Goal: Register for event/course

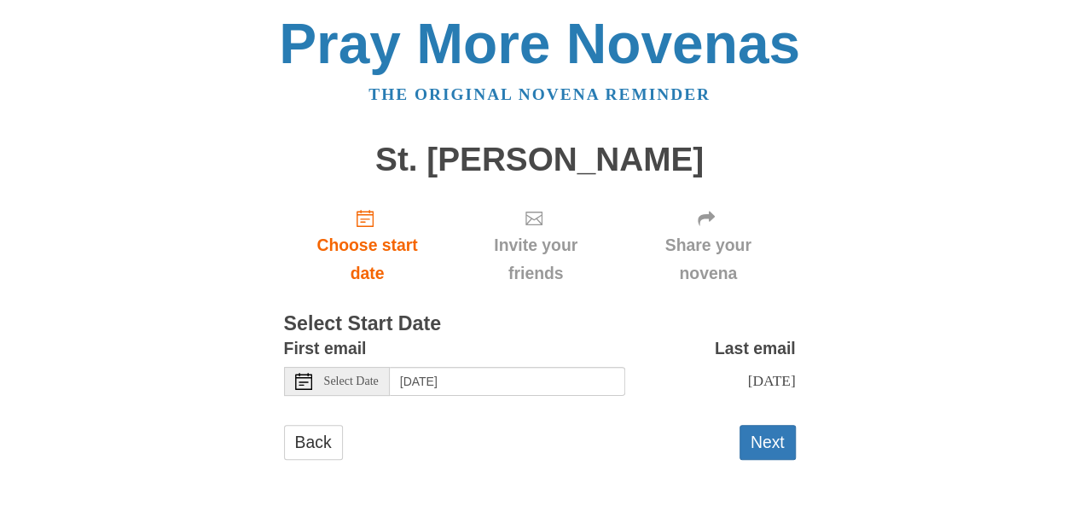
click at [348, 378] on span "Select Date" at bounding box center [351, 381] width 55 height 12
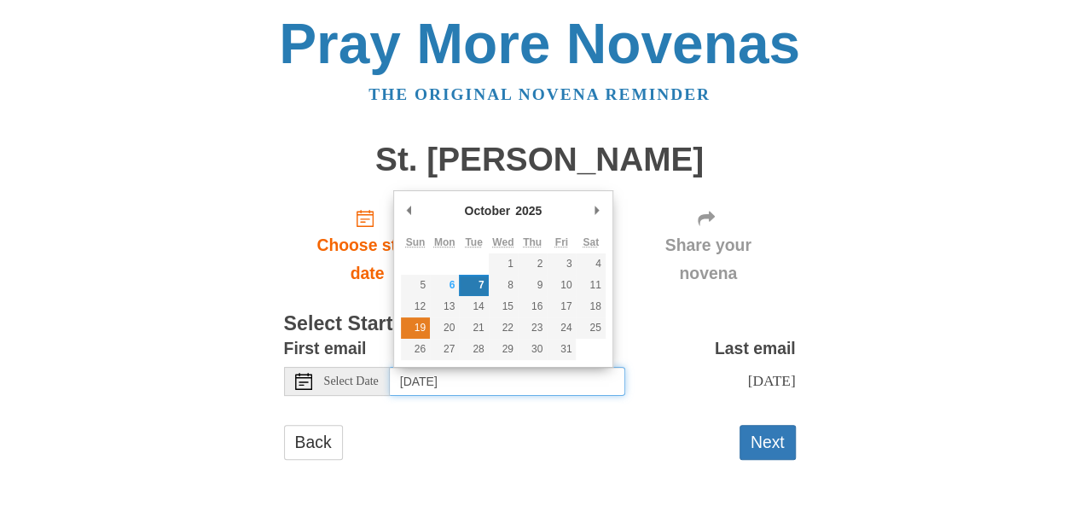
type input "[DATE]"
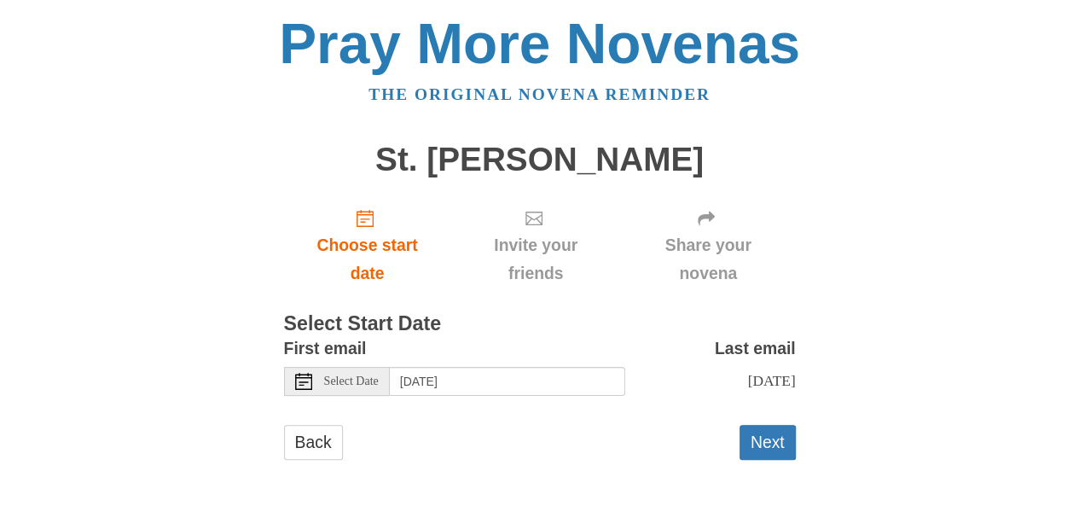
click at [350, 373] on div "Select Date" at bounding box center [337, 381] width 106 height 29
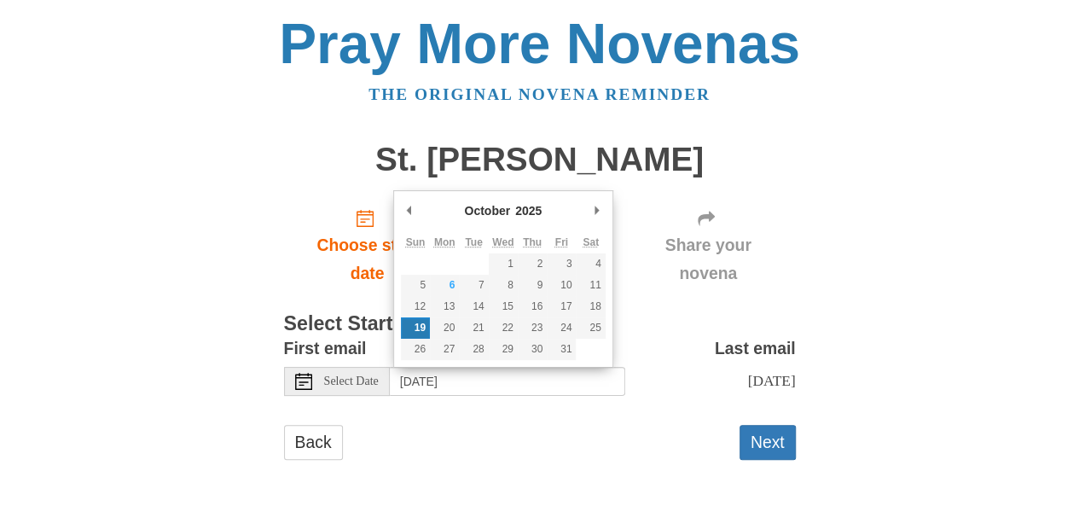
click at [524, 443] on div "Back Next" at bounding box center [540, 450] width 512 height 51
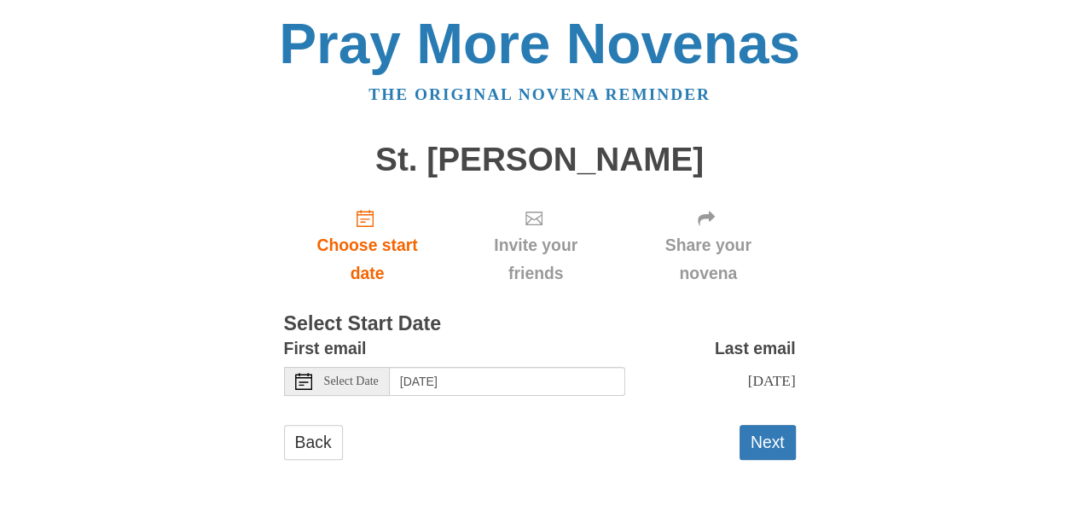
scroll to position [3, 0]
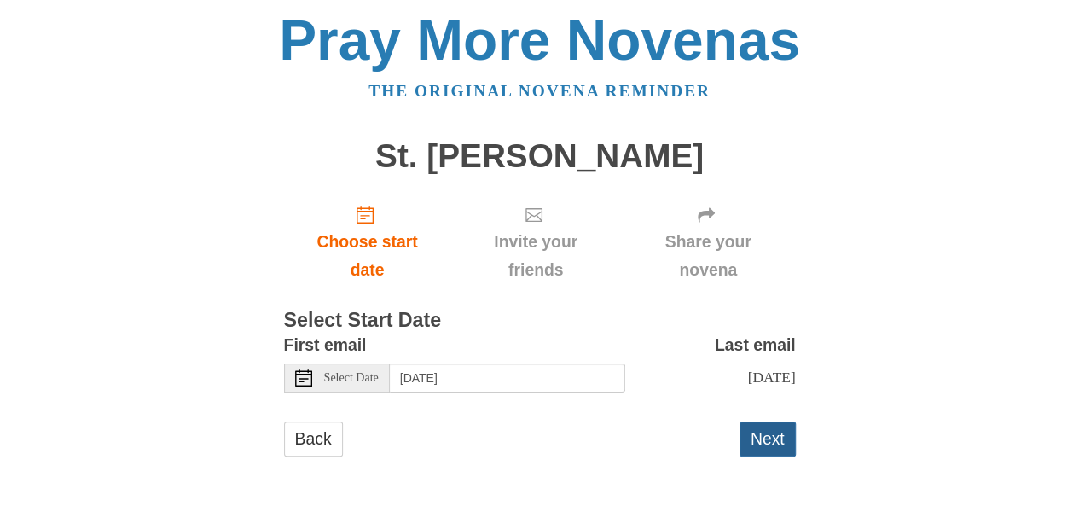
click at [750, 437] on button "Next" at bounding box center [767, 438] width 56 height 35
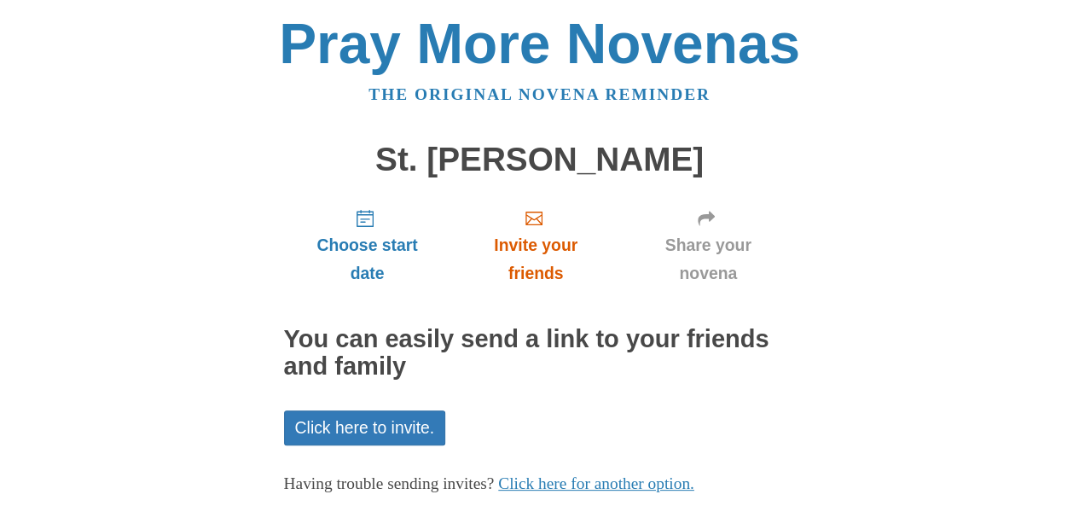
scroll to position [100, 0]
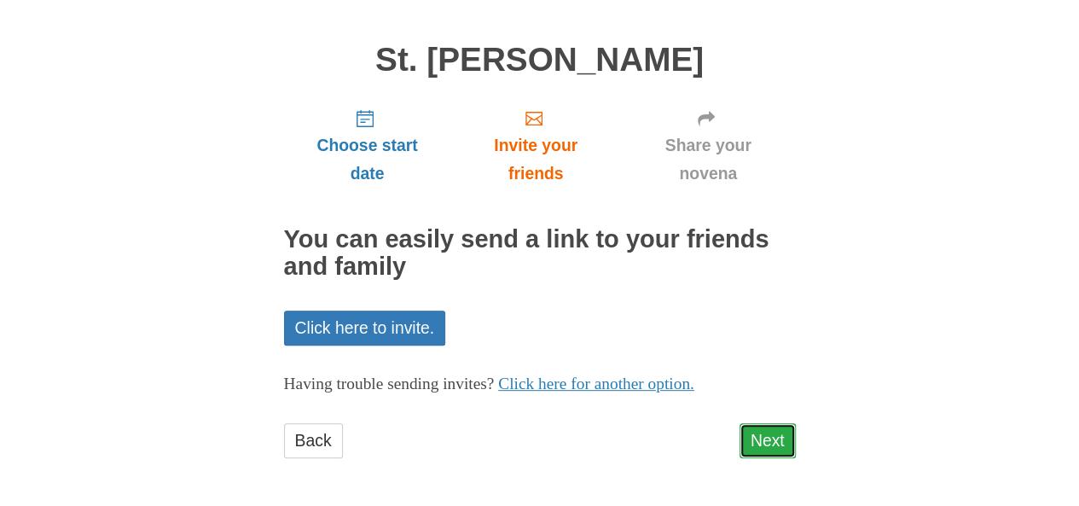
click at [767, 451] on link "Next" at bounding box center [767, 440] width 56 height 35
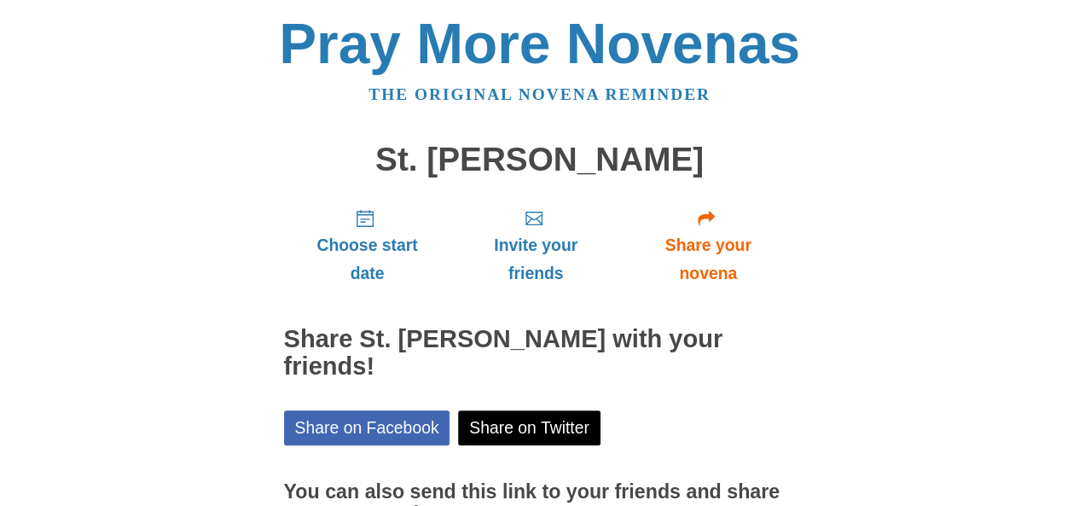
scroll to position [150, 0]
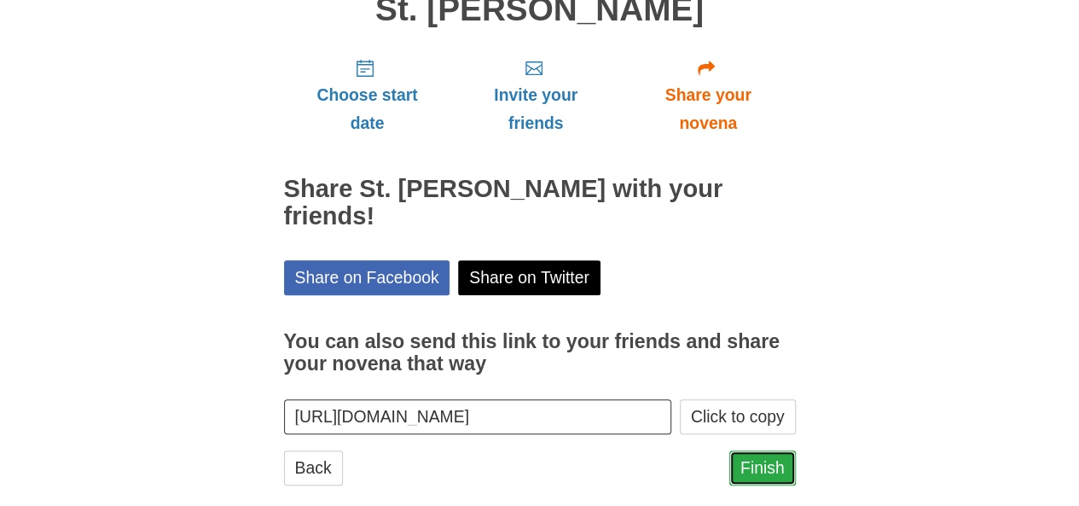
click at [757, 450] on link "Finish" at bounding box center [762, 467] width 67 height 35
